Goal: Information Seeking & Learning: Learn about a topic

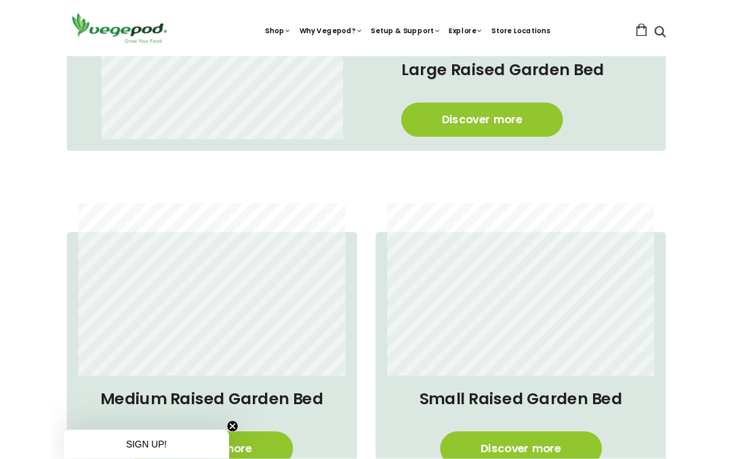
scroll to position [686, 0]
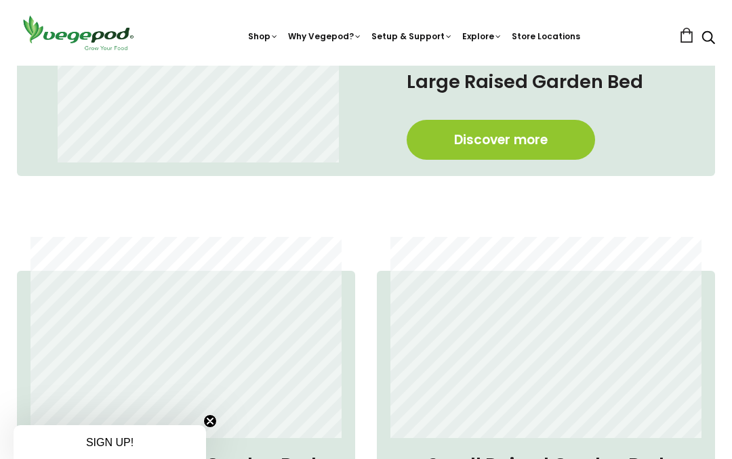
click at [511, 144] on link "Discover more" at bounding box center [501, 140] width 188 height 40
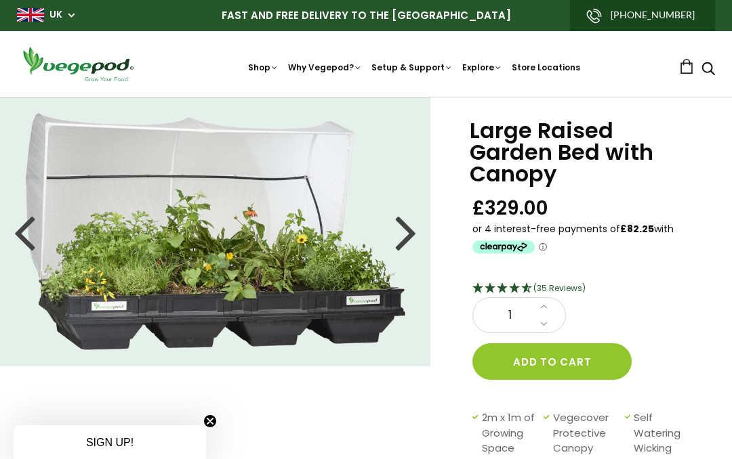
click at [414, 233] on div at bounding box center [406, 231] width 22 height 61
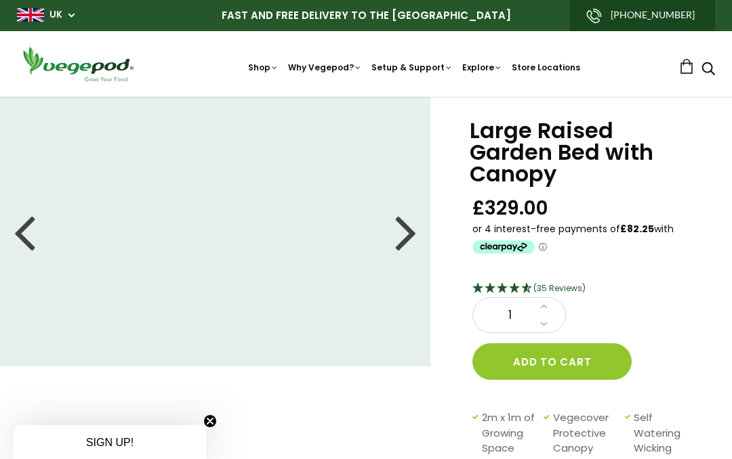
click at [411, 234] on div at bounding box center [406, 231] width 22 height 61
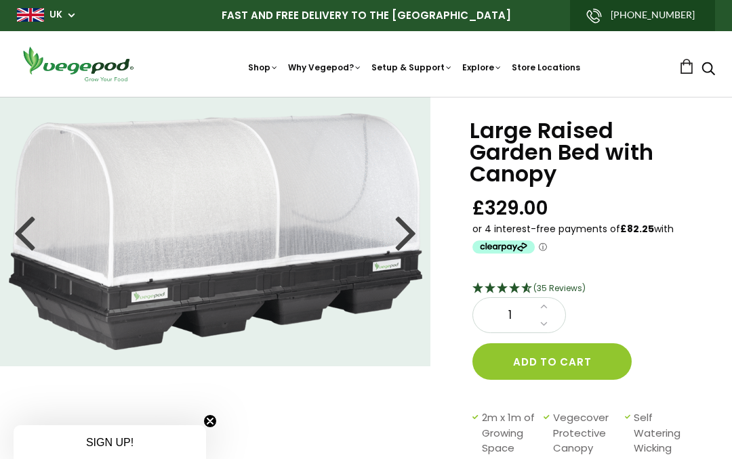
click at [411, 236] on div at bounding box center [406, 231] width 22 height 61
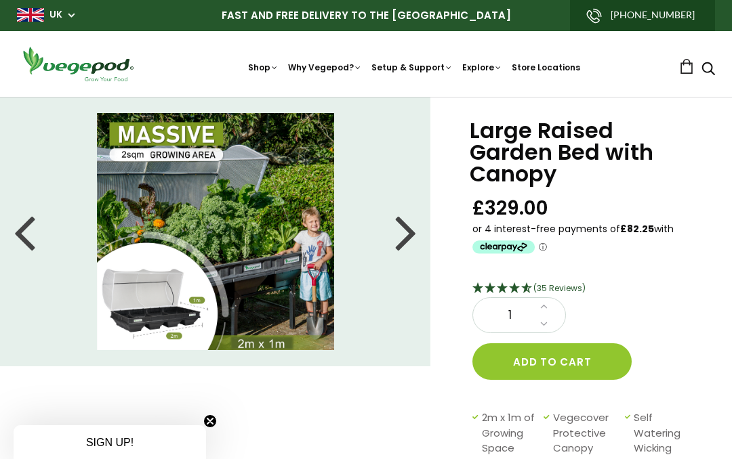
click at [404, 233] on div at bounding box center [406, 231] width 22 height 61
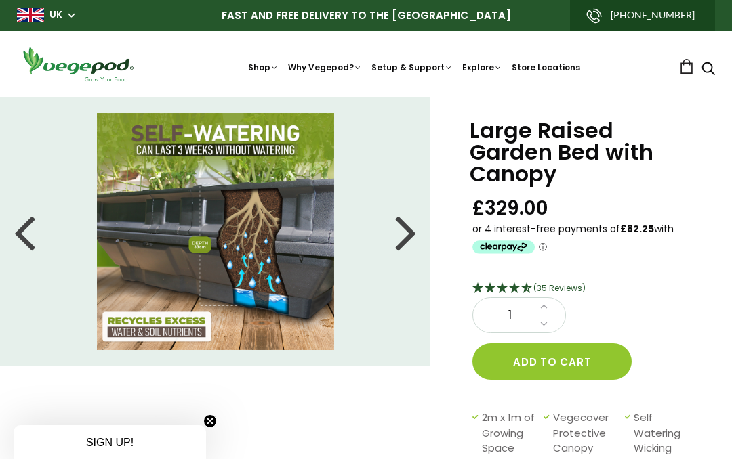
click at [413, 238] on div at bounding box center [406, 231] width 22 height 61
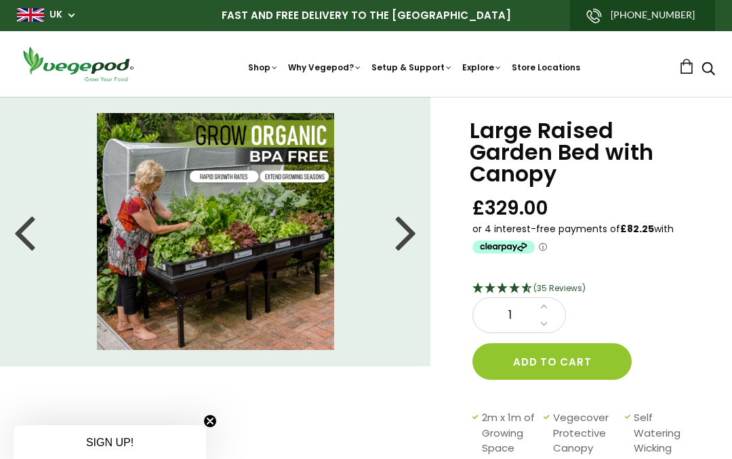
click at [411, 232] on div at bounding box center [406, 231] width 22 height 61
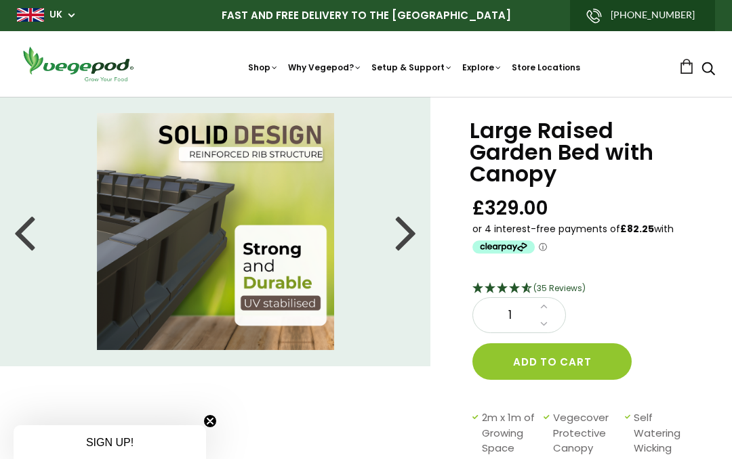
click at [411, 230] on div at bounding box center [406, 231] width 22 height 61
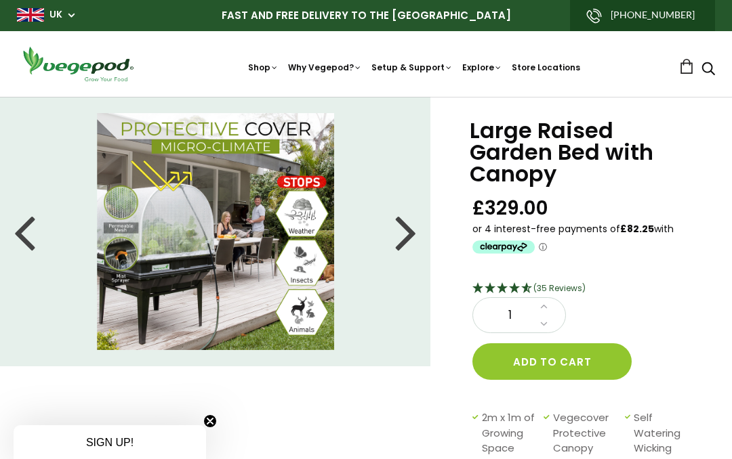
click at [409, 230] on div at bounding box center [406, 231] width 22 height 61
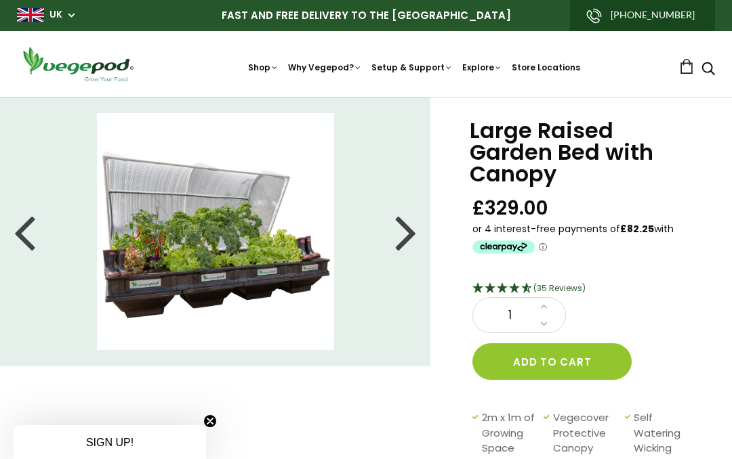
click at [411, 234] on div at bounding box center [406, 231] width 22 height 61
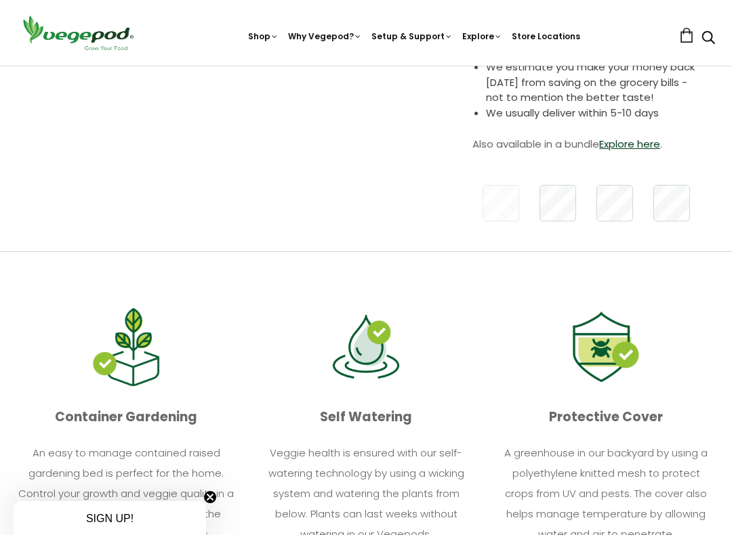
scroll to position [472, 0]
click at [645, 142] on link "Explore here" at bounding box center [629, 143] width 61 height 14
